Goal: Task Accomplishment & Management: Manage account settings

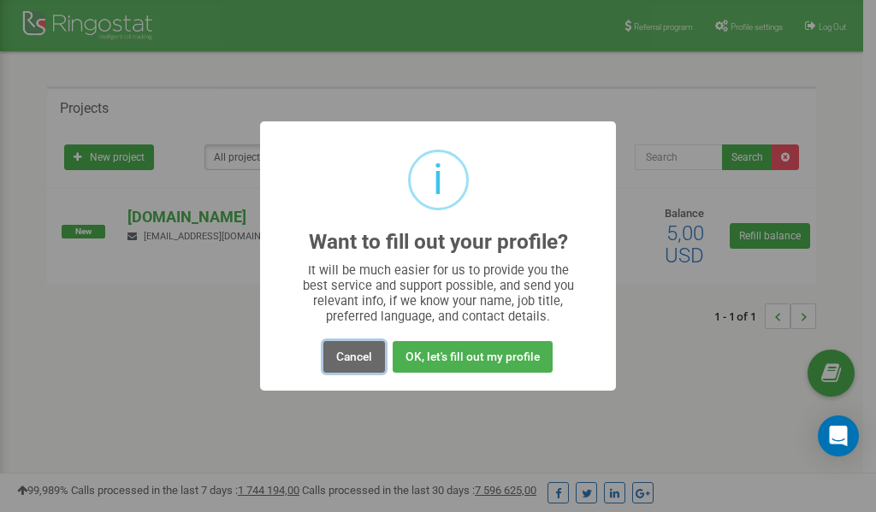
click at [357, 357] on button "Cancel" at bounding box center [354, 357] width 62 height 32
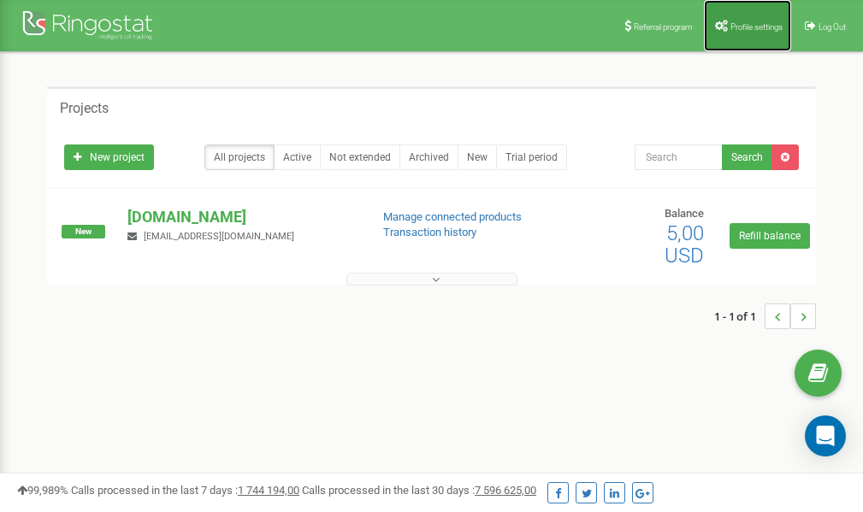
click at [748, 27] on span "Profile settings" at bounding box center [756, 26] width 52 height 9
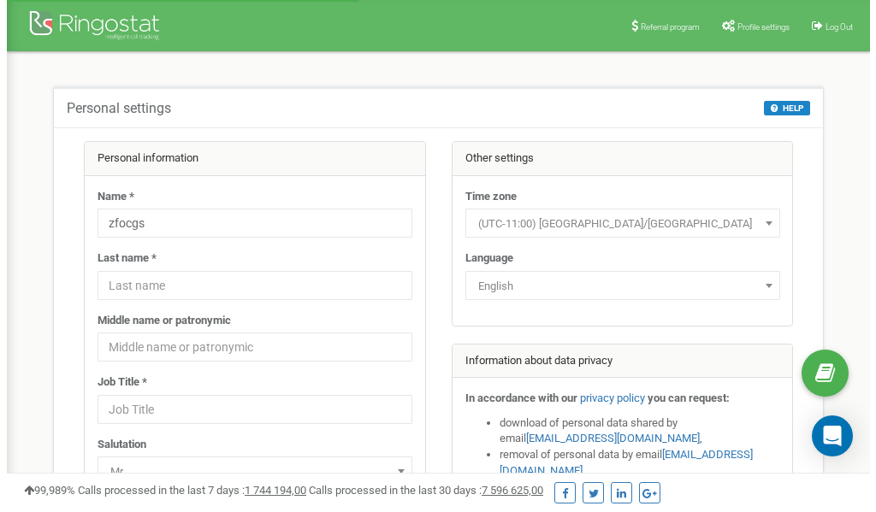
scroll to position [86, 0]
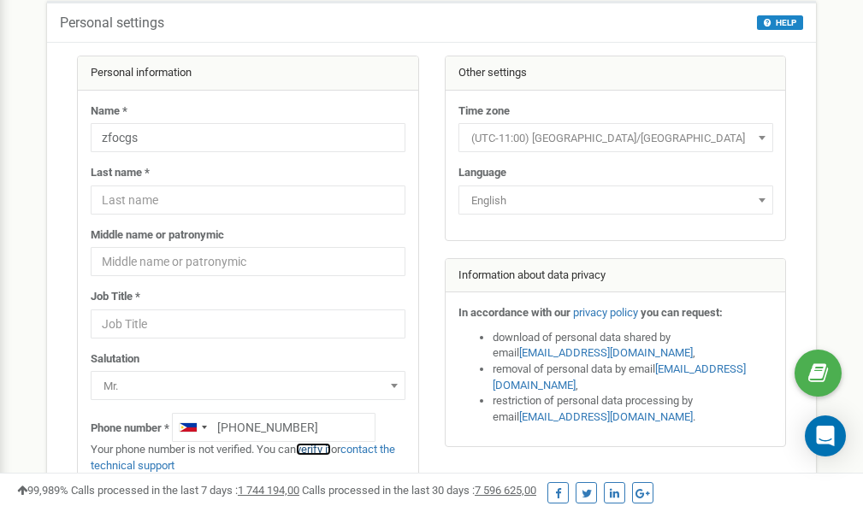
click at [323, 449] on link "verify it" at bounding box center [313, 449] width 35 height 13
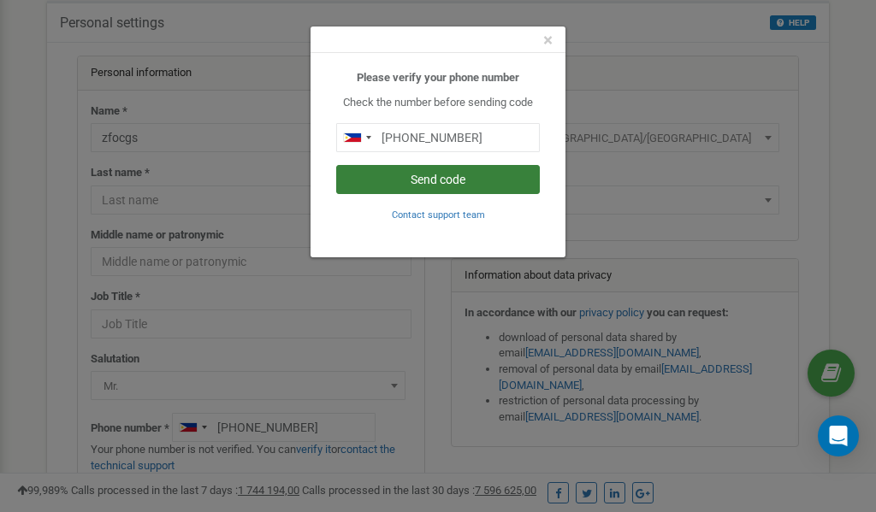
click at [410, 182] on button "Send code" at bounding box center [437, 179] width 203 height 29
